Goal: Transaction & Acquisition: Purchase product/service

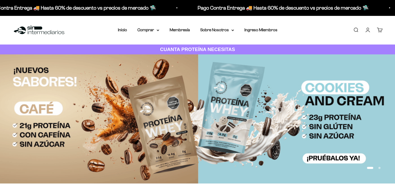
click at [357, 31] on link "Buscar" at bounding box center [356, 30] width 6 height 6
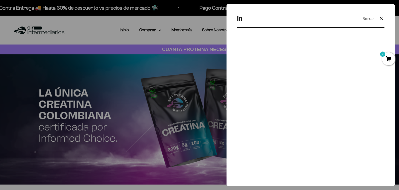
type input "i"
type input "creatina"
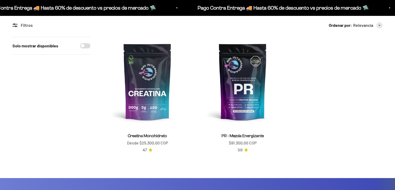
scroll to position [110, 0]
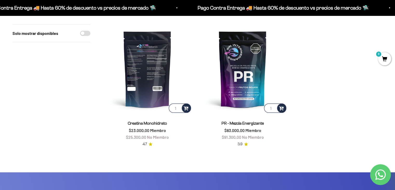
click at [144, 79] on img at bounding box center [147, 68] width 89 height 89
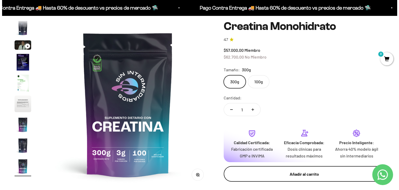
scroll to position [48, 0]
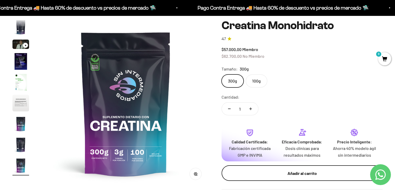
click at [308, 178] on button "Añadir al carrito" at bounding box center [302, 173] width 161 height 16
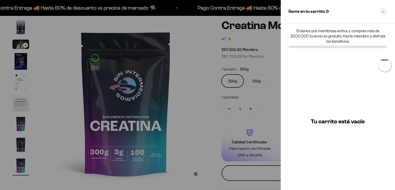
scroll to position [0, 1408]
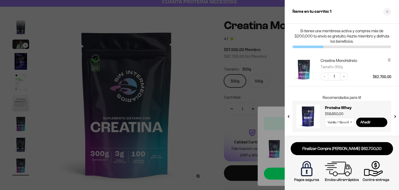
click at [267, 87] on div at bounding box center [199, 95] width 399 height 190
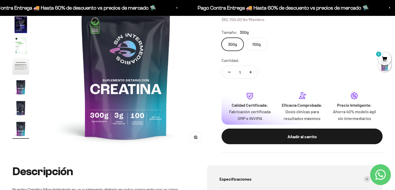
scroll to position [0, 0]
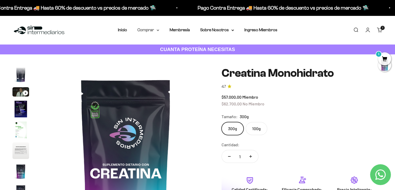
click at [150, 30] on summary "Comprar" at bounding box center [148, 29] width 22 height 7
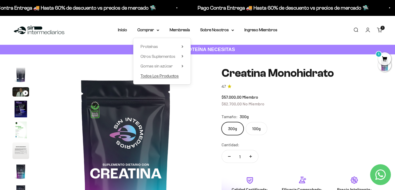
click at [163, 74] on span "Todos Los Productos" at bounding box center [160, 76] width 38 height 4
